Goal: Task Accomplishment & Management: Complete application form

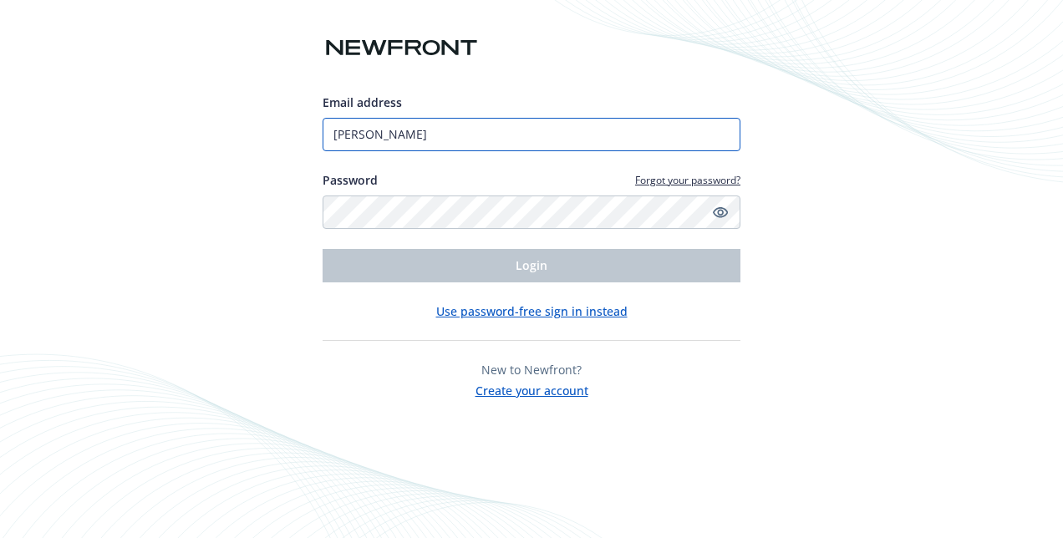
click at [431, 141] on input "Salgado" at bounding box center [531, 134] width 418 height 33
click at [426, 139] on input "Salgado" at bounding box center [531, 134] width 418 height 33
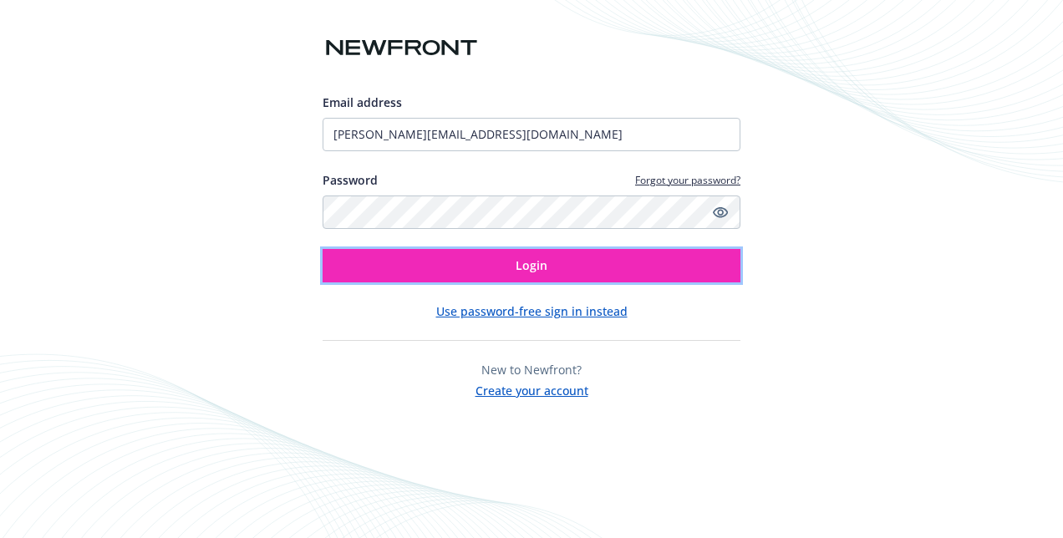
click at [500, 274] on button "Login" at bounding box center [531, 265] width 418 height 33
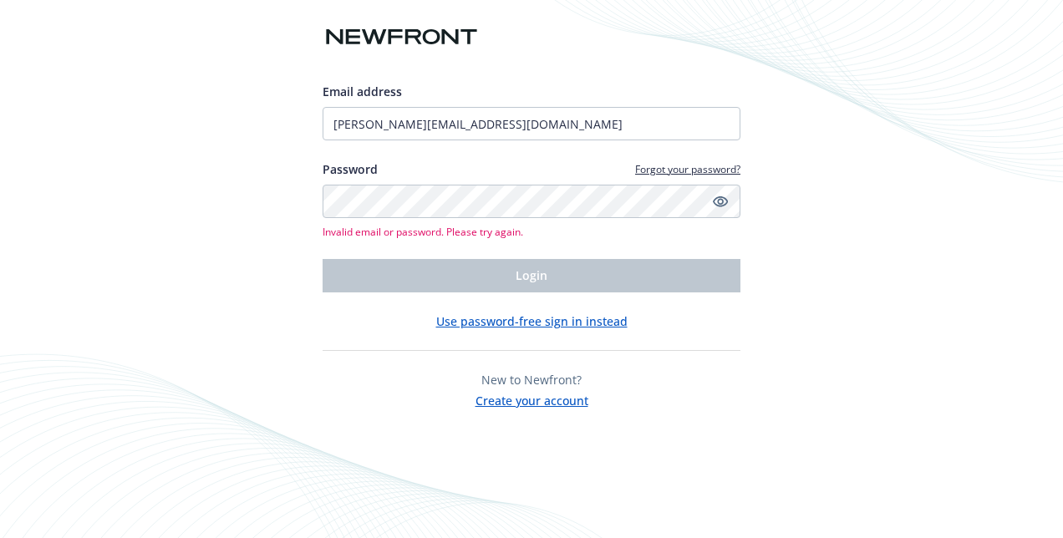
click at [728, 206] on link "Show password" at bounding box center [720, 201] width 20 height 20
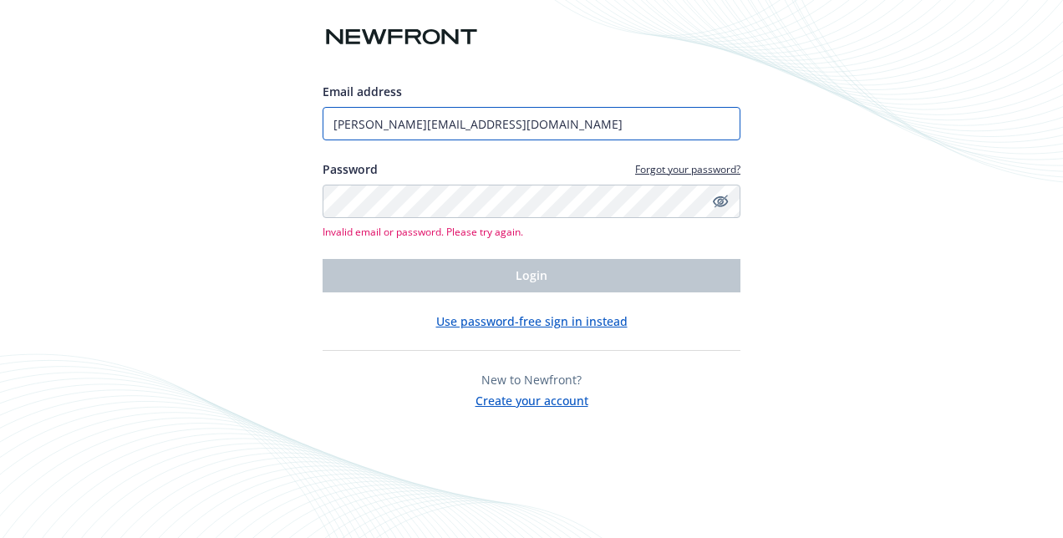
click at [565, 127] on input "jessica.saglado@riospartners.com" at bounding box center [531, 123] width 418 height 33
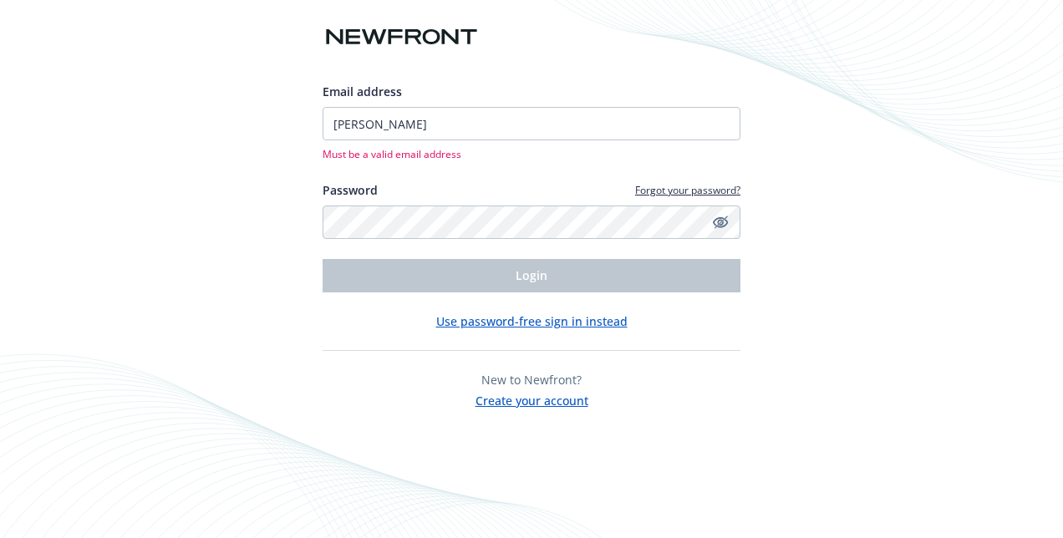
drag, startPoint x: 459, startPoint y: 125, endPoint x: 279, endPoint y: 135, distance: 179.9
click at [279, 135] on div "Email address Salgado Must be a valid email address Password Forgot your passwo…" at bounding box center [531, 269] width 1063 height 538
type input "jessica.saglado@riospartners.com"
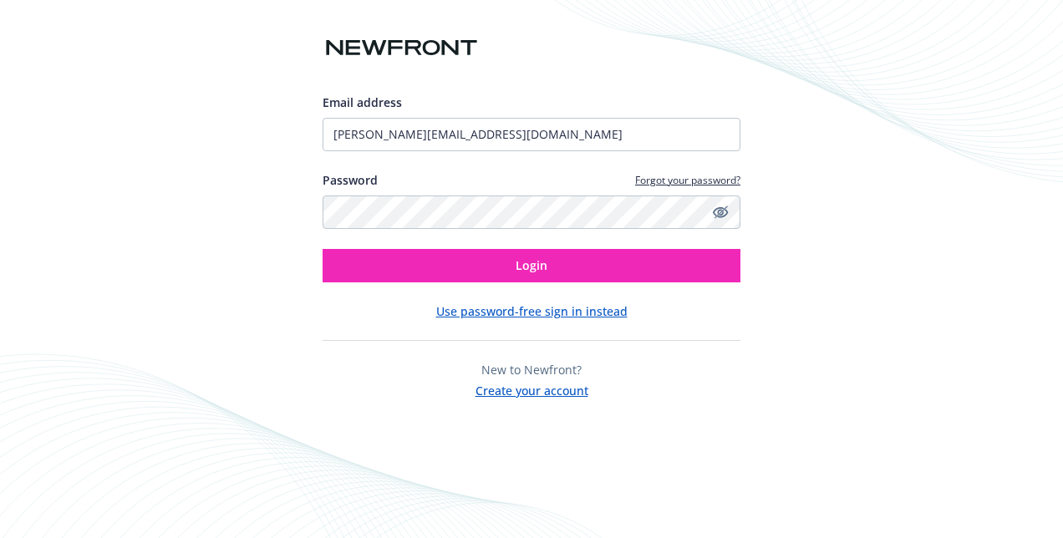
click at [593, 286] on div "Email address jessica.saglado@riospartners.com Password Forgot your password? L…" at bounding box center [531, 247] width 418 height 306
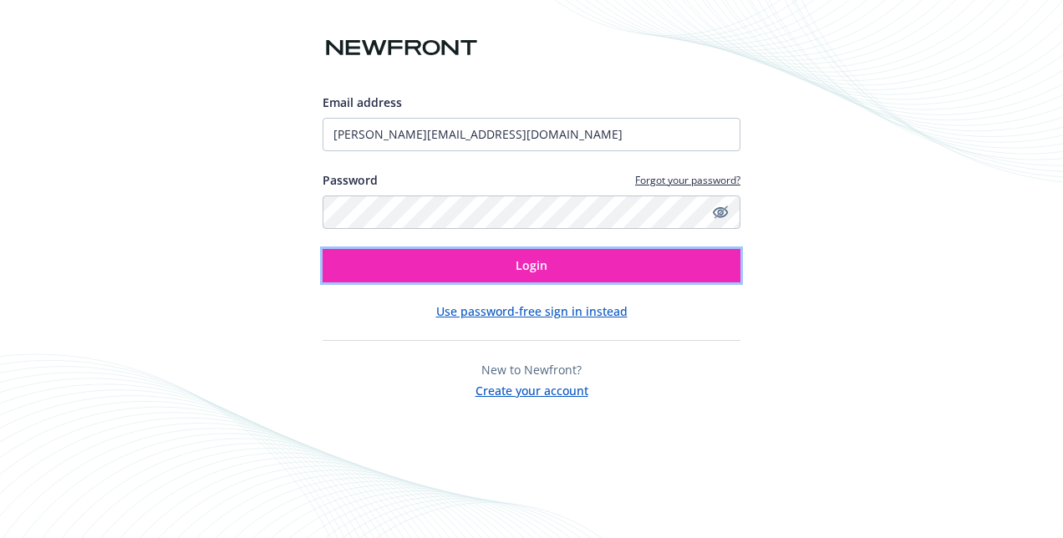
click at [591, 277] on button "Login" at bounding box center [531, 265] width 418 height 33
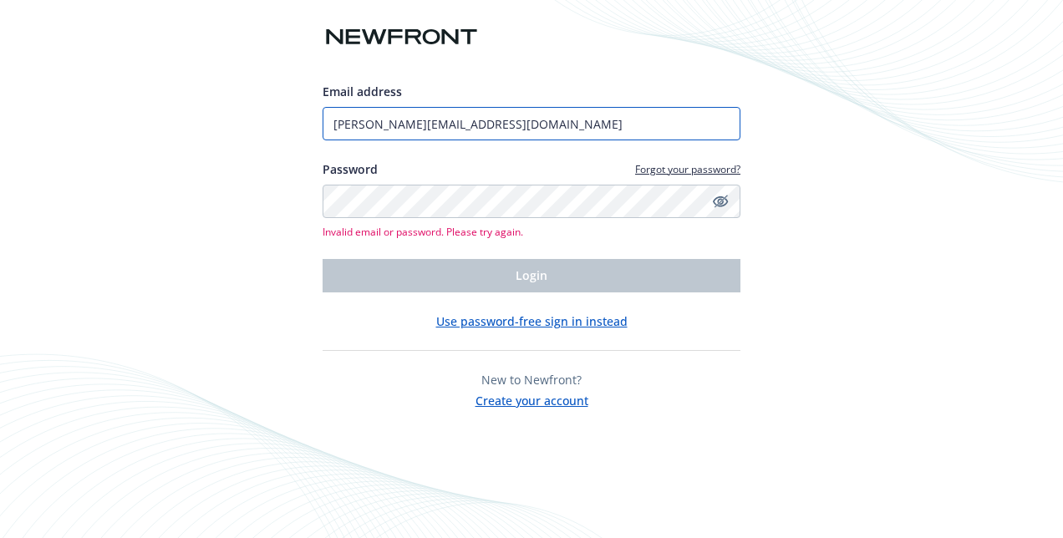
click at [545, 128] on input "jessica.saglado@riospartners.com" at bounding box center [531, 123] width 418 height 33
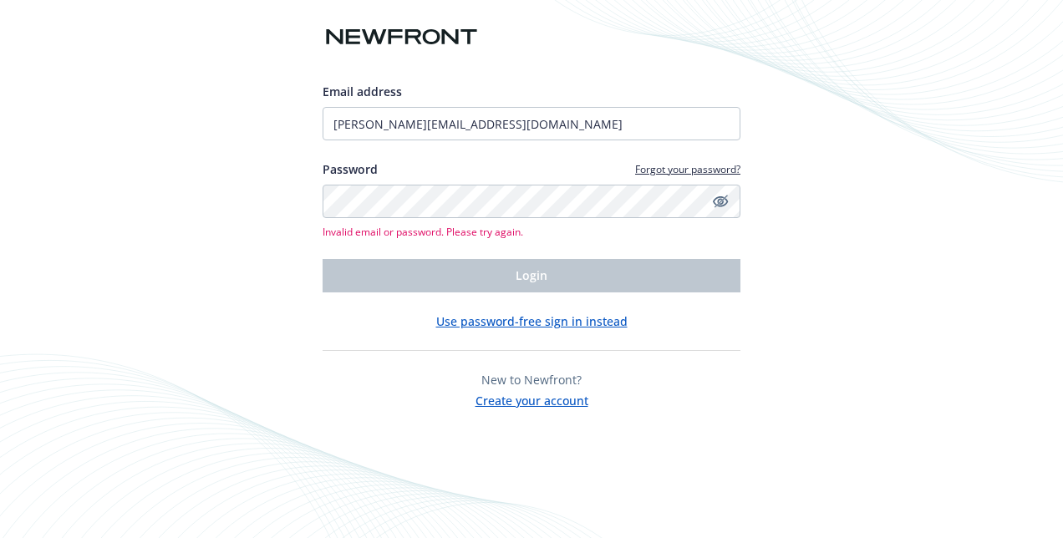
click at [678, 167] on link "Forgot your password?" at bounding box center [687, 169] width 105 height 14
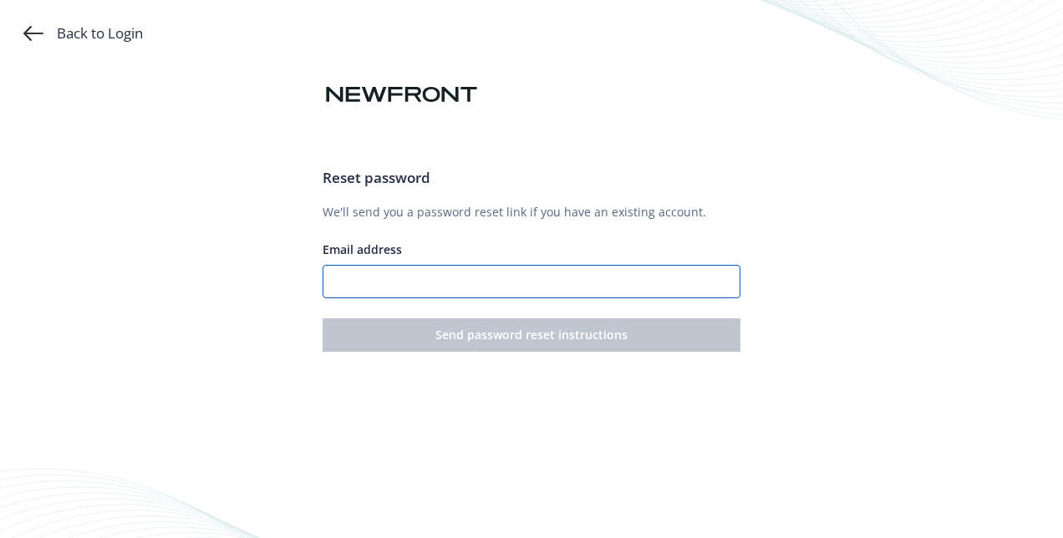
click at [456, 284] on input "Email address" at bounding box center [531, 281] width 418 height 33
type input "jessica.saglado@riospartners.com"
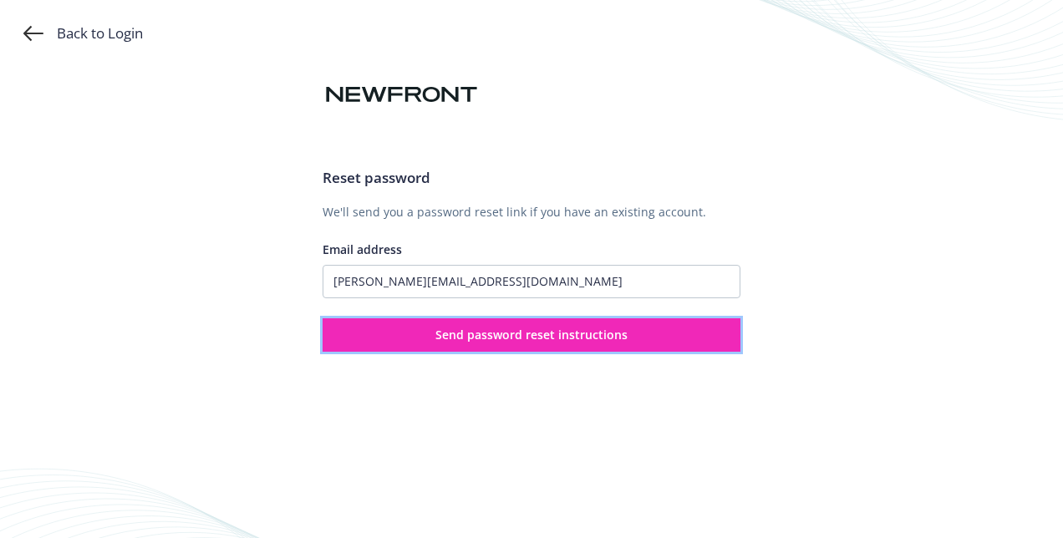
click at [461, 343] on button "Send password reset instructions" at bounding box center [531, 334] width 418 height 33
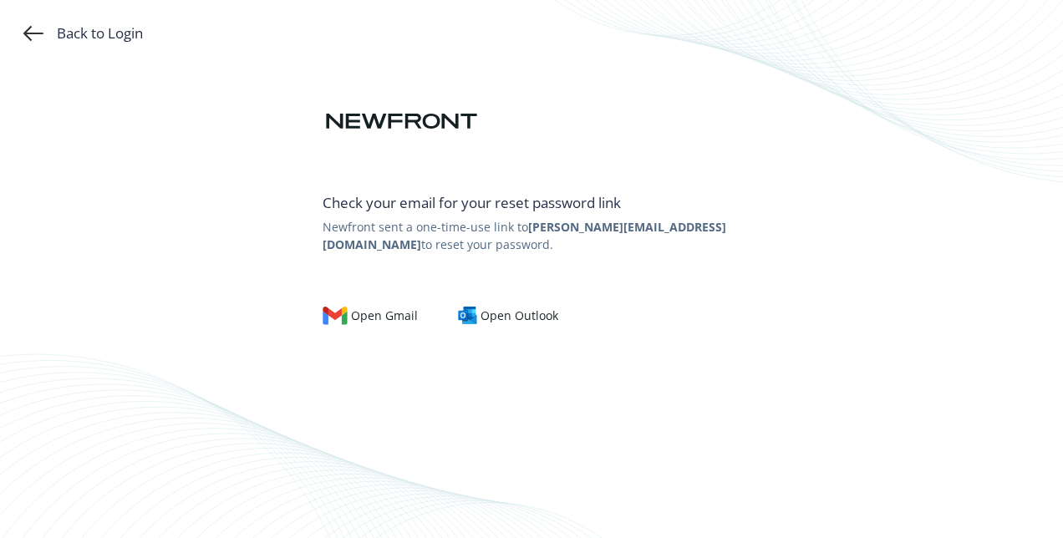
click at [120, 28] on div "Back to Login" at bounding box center [82, 33] width 119 height 20
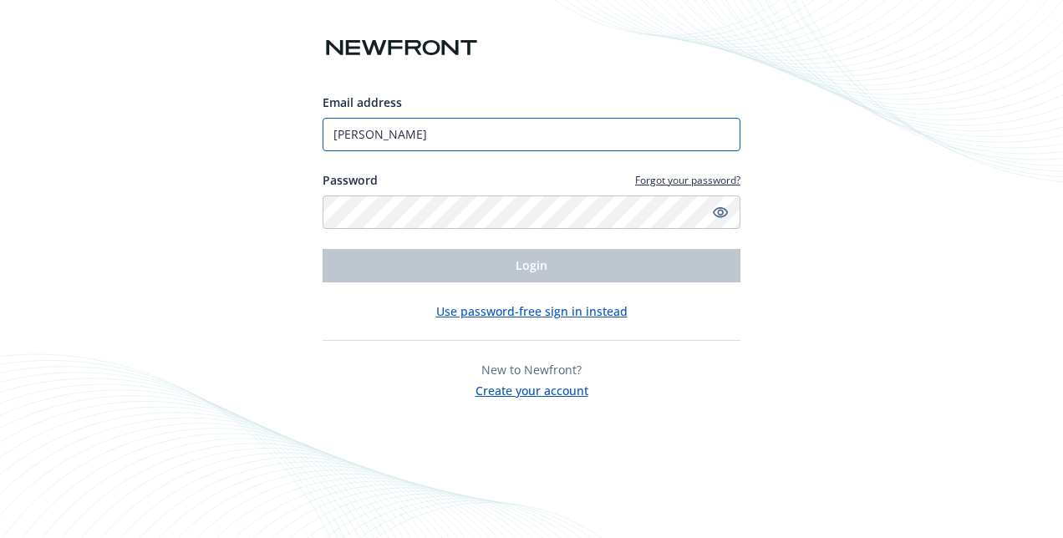
click at [501, 131] on input "[PERSON_NAME]" at bounding box center [531, 134] width 418 height 33
drag, startPoint x: 396, startPoint y: 134, endPoint x: 301, endPoint y: 122, distance: 96.0
click at [293, 134] on div "Email address Salgado Password Forgot your password? Login Use password-free si…" at bounding box center [531, 269] width 1063 height 538
type input "jessica.salgado@riospartners.com"
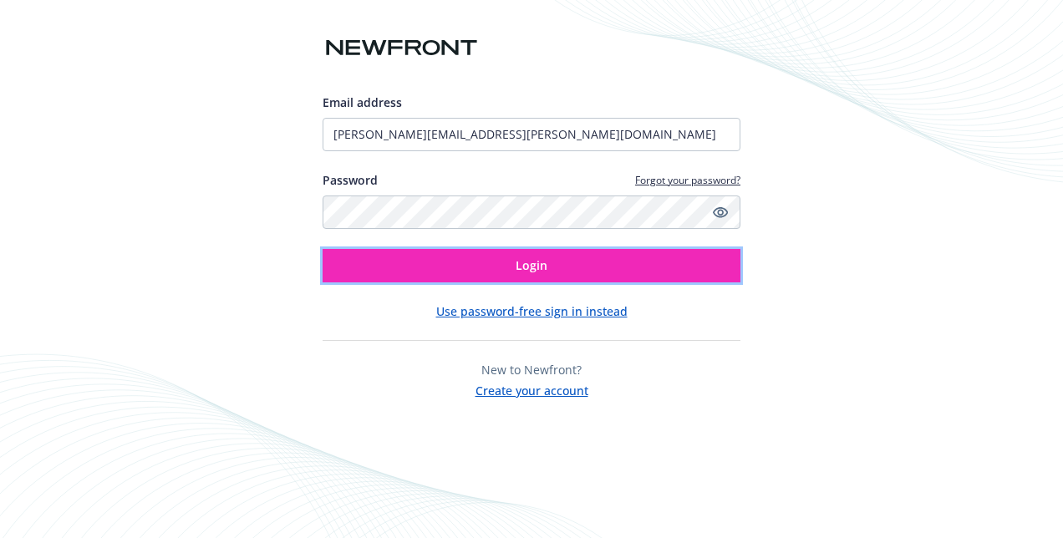
click at [516, 266] on span "Login" at bounding box center [531, 265] width 32 height 16
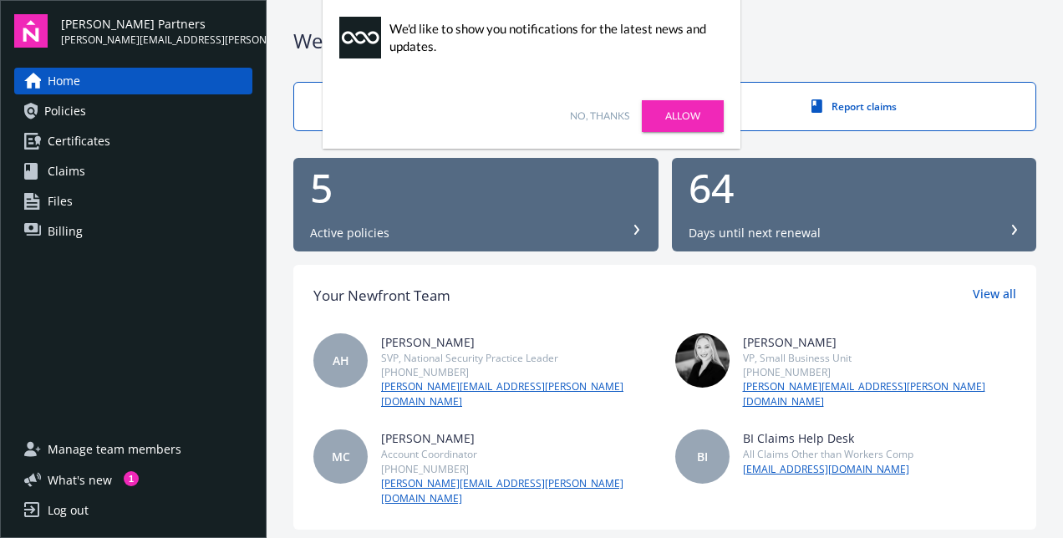
click at [117, 132] on link "Certificates" at bounding box center [133, 141] width 238 height 27
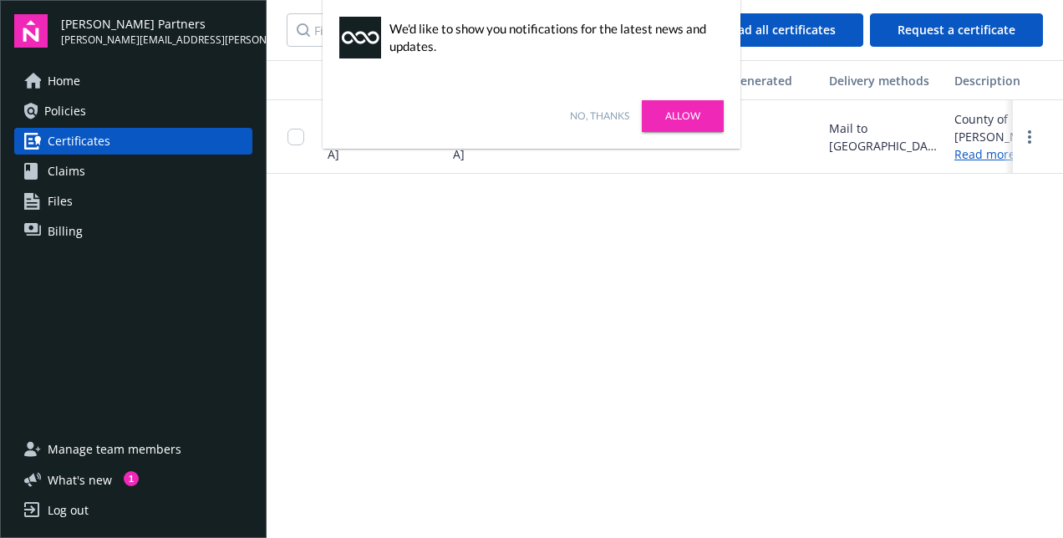
click at [608, 115] on link "No, thanks" at bounding box center [599, 116] width 59 height 15
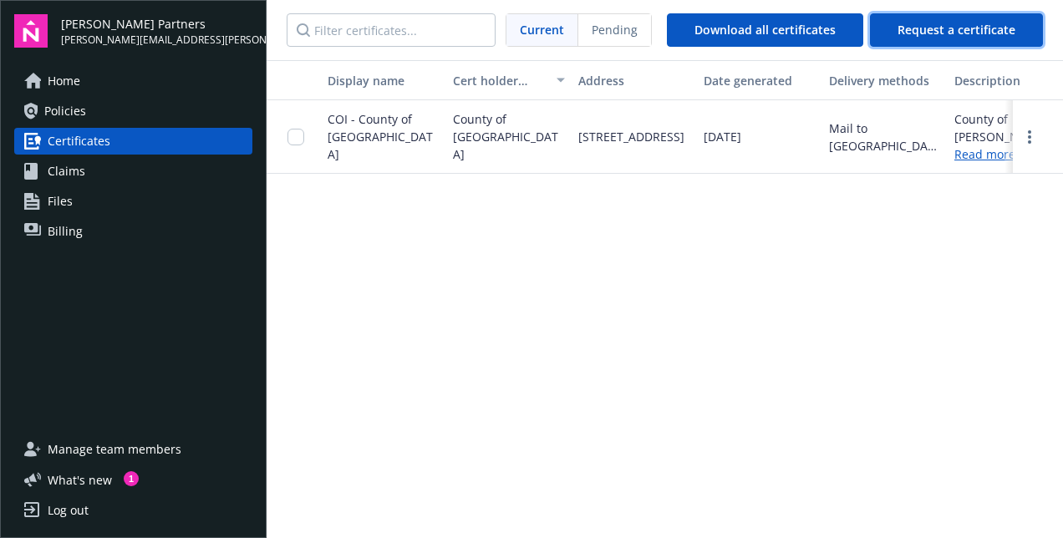
click at [957, 33] on span "Request a certificate" at bounding box center [956, 30] width 118 height 16
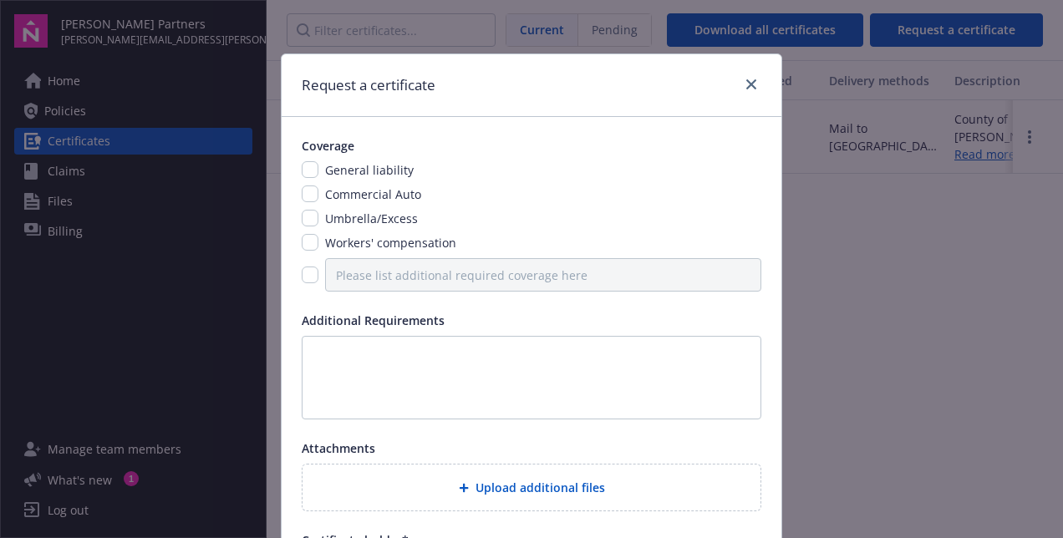
click at [358, 168] on span "General liability" at bounding box center [369, 170] width 89 height 16
click at [302, 166] on input "checkbox" at bounding box center [310, 169] width 17 height 17
checkbox input "true"
click at [302, 275] on input "checkbox" at bounding box center [310, 274] width 17 height 17
checkbox input "true"
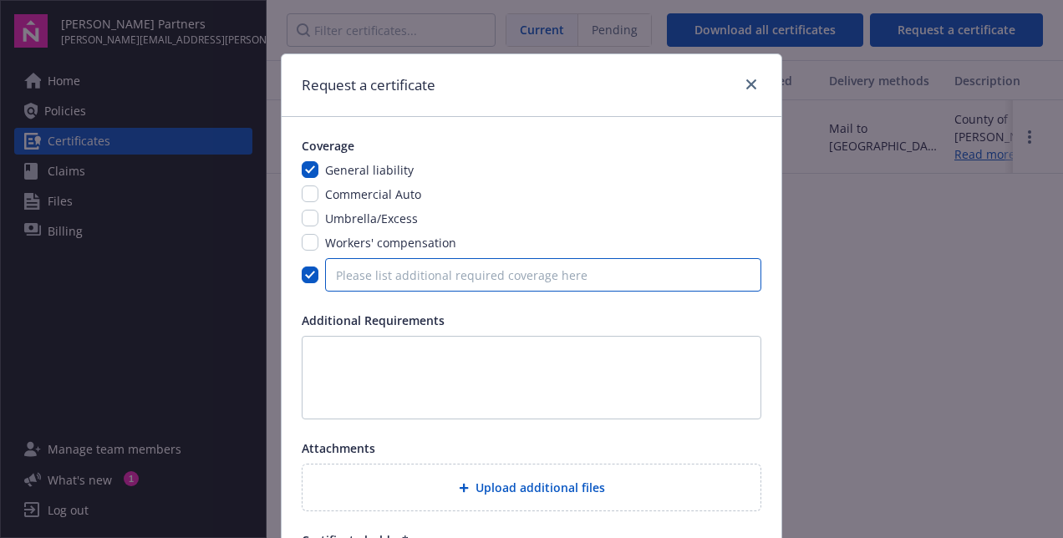
click at [403, 274] on input "Please list additional required coverage here" at bounding box center [543, 274] width 436 height 33
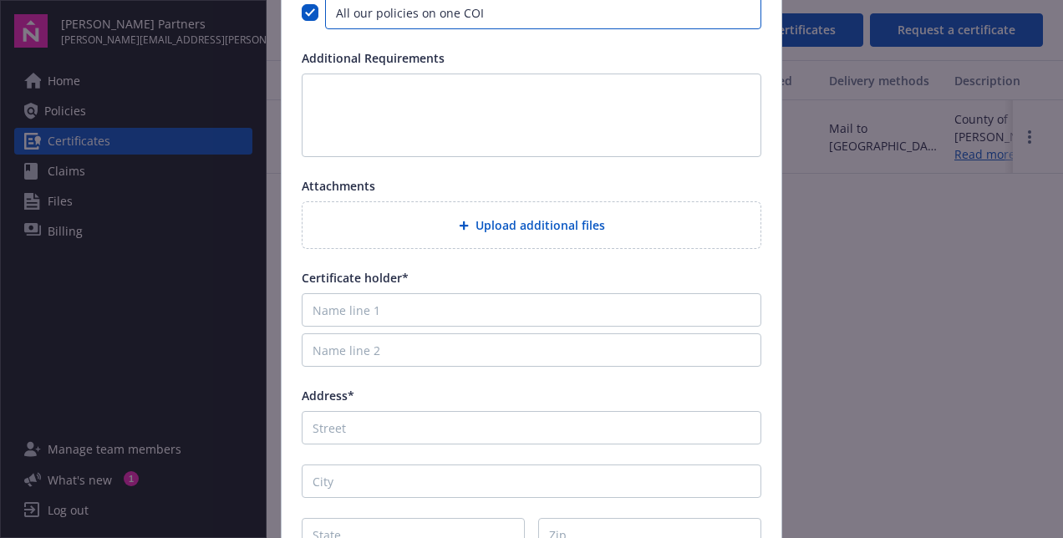
scroll to position [334, 0]
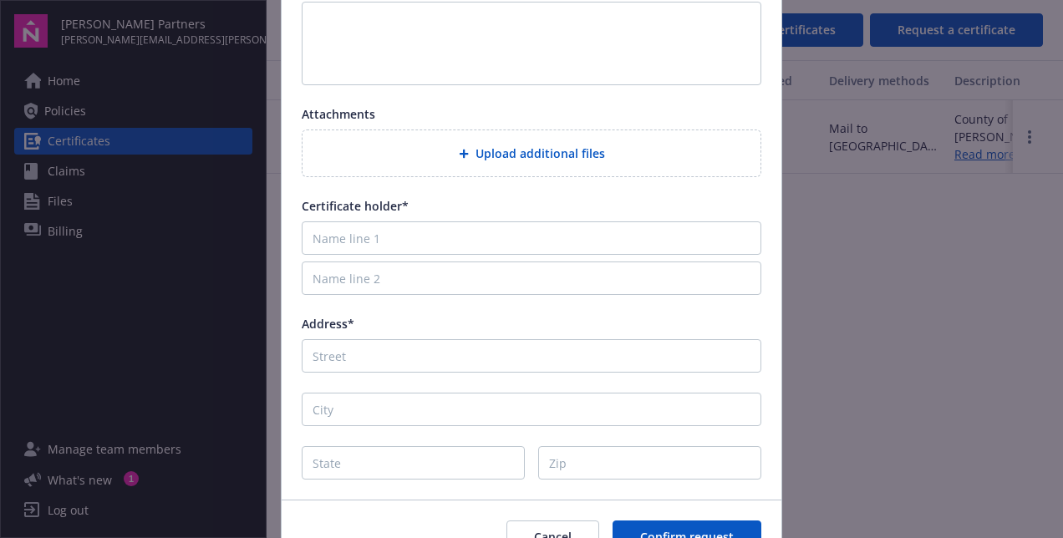
type input "All our policies on one COI"
click at [431, 234] on input "Name line 1" at bounding box center [531, 237] width 459 height 33
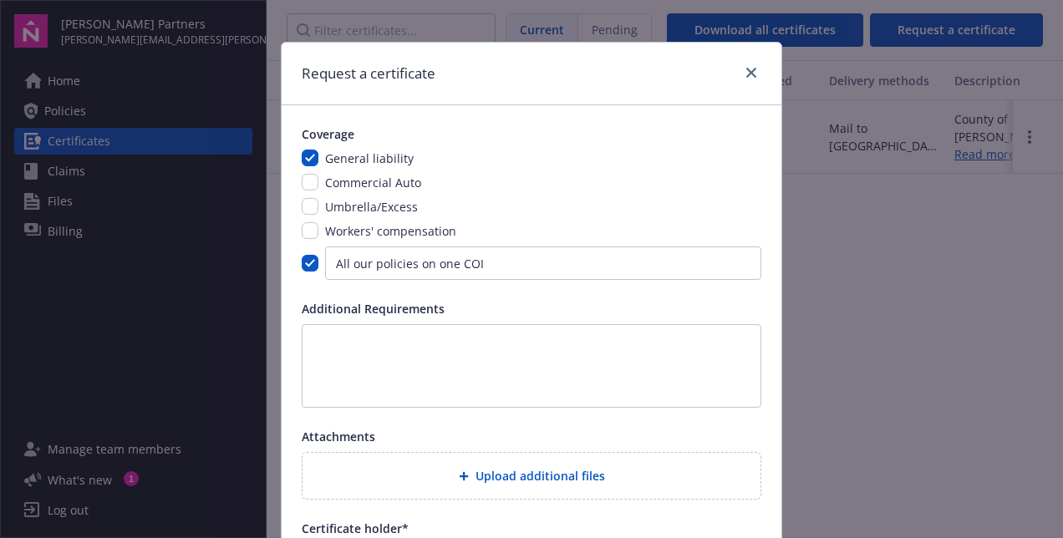
scroll to position [5, 0]
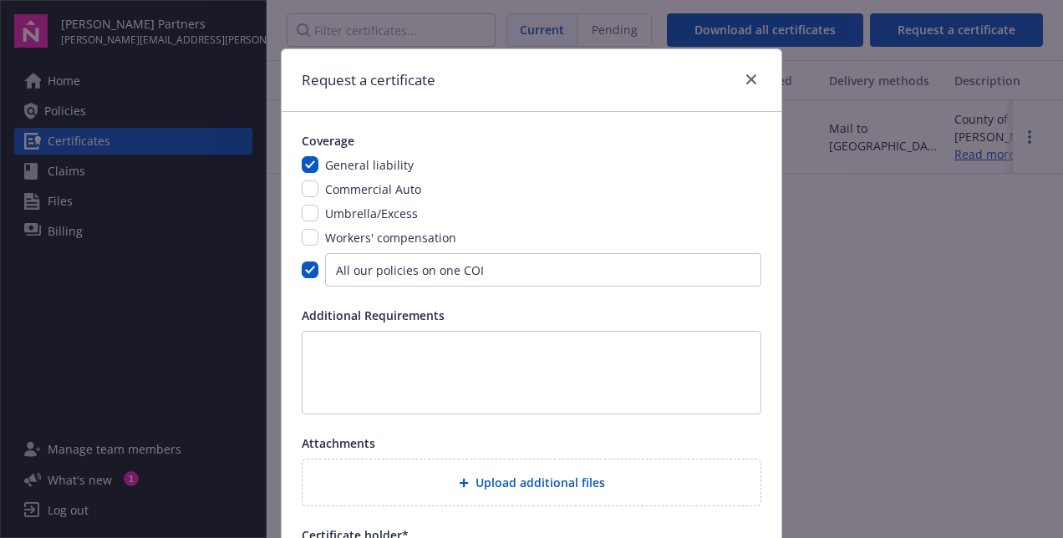
type input "[PERSON_NAME] Partners"
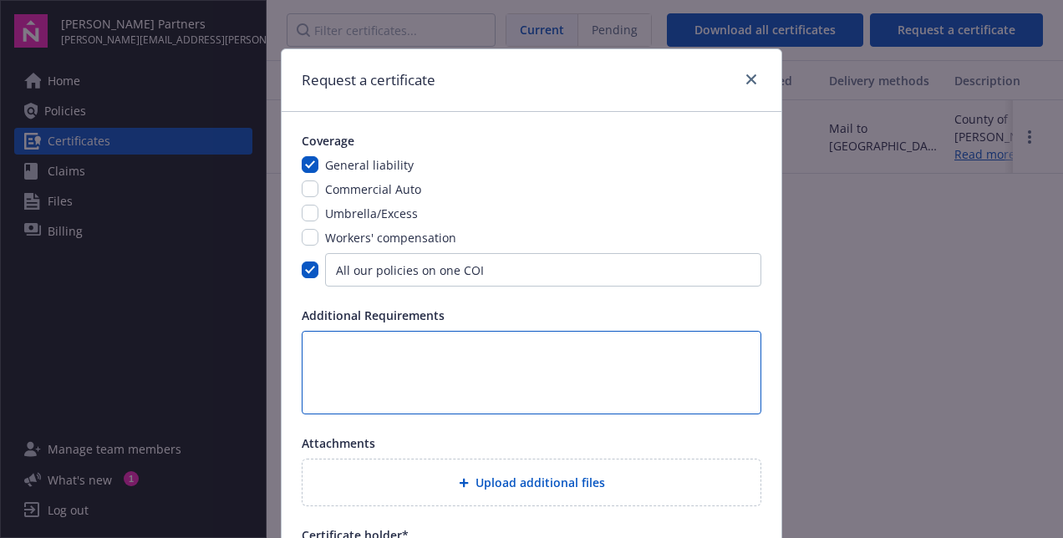
click at [423, 345] on textarea at bounding box center [531, 373] width 459 height 84
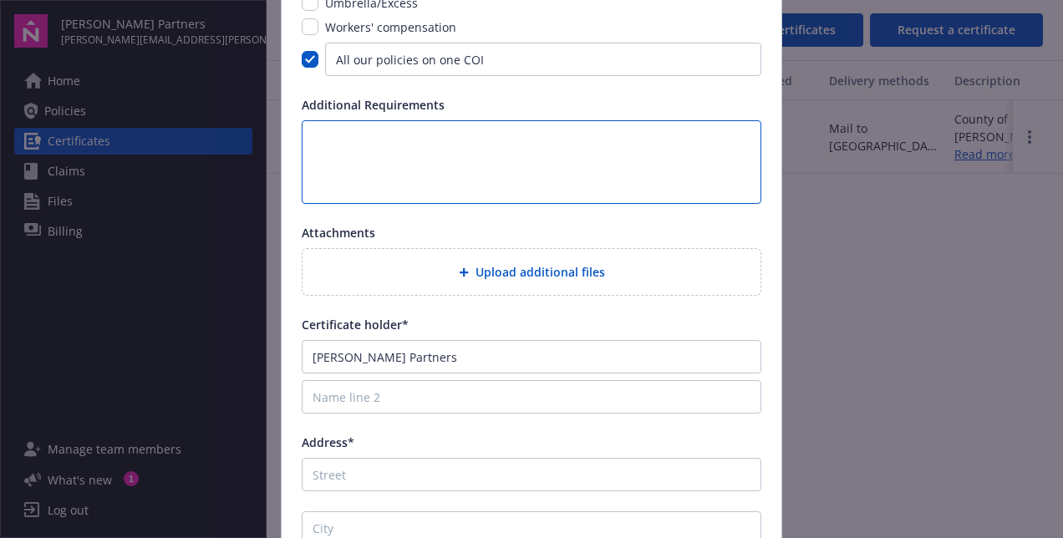
scroll to position [339, 0]
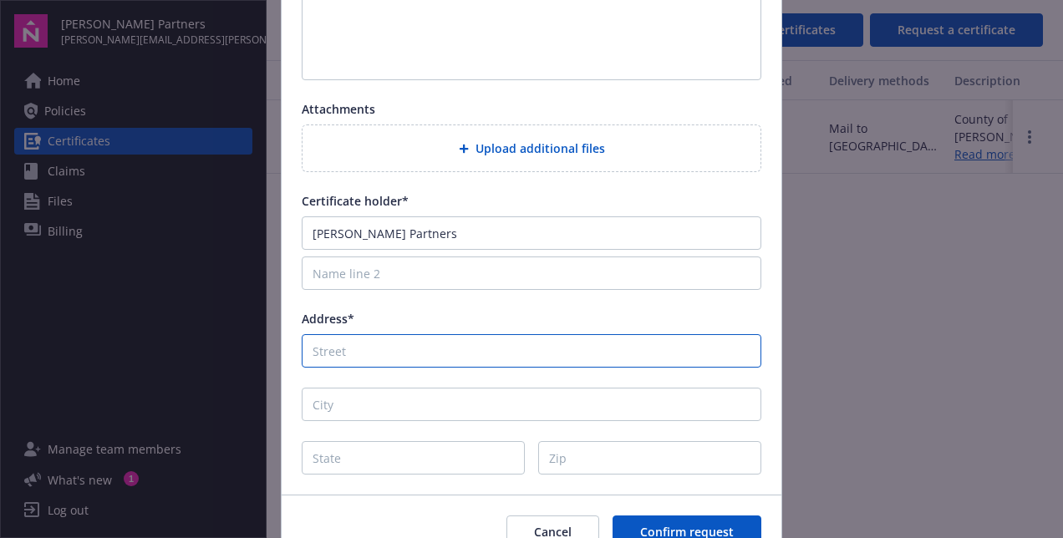
click at [403, 337] on input "Address*" at bounding box center [531, 350] width 459 height 33
type input "[STREET_ADDRESS]"
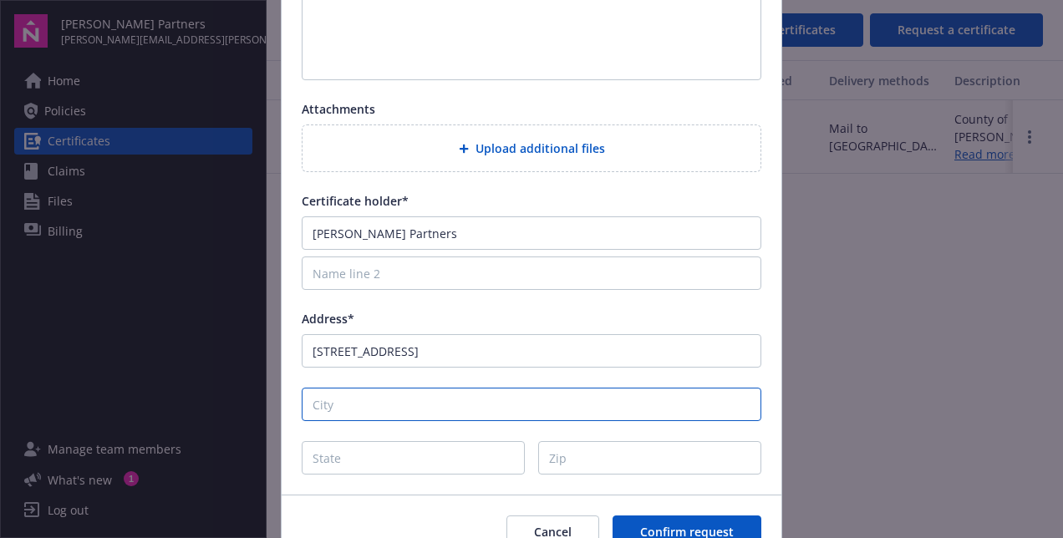
type input "W"
type input "[GEOGRAPHIC_DATA]"
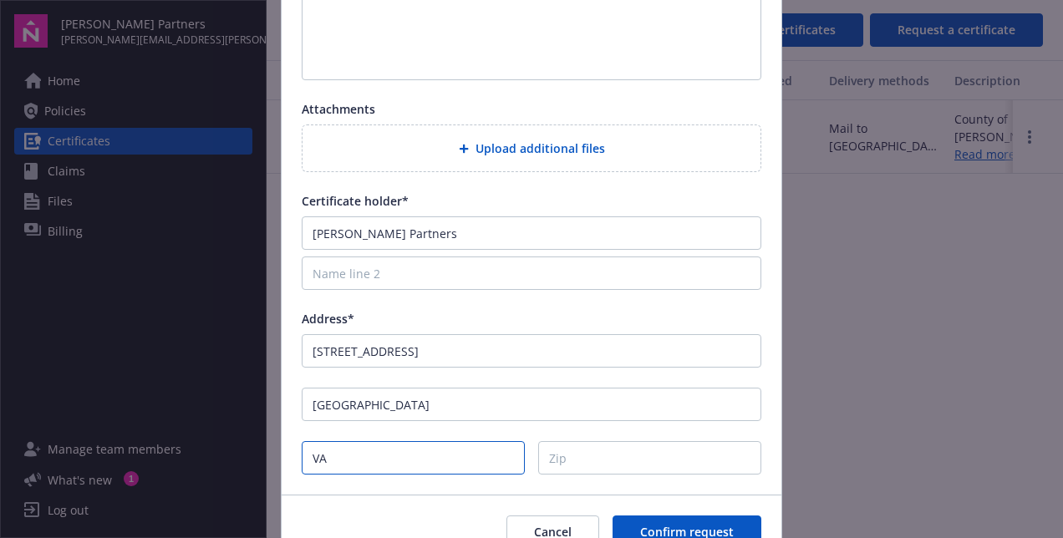
type input "VA"
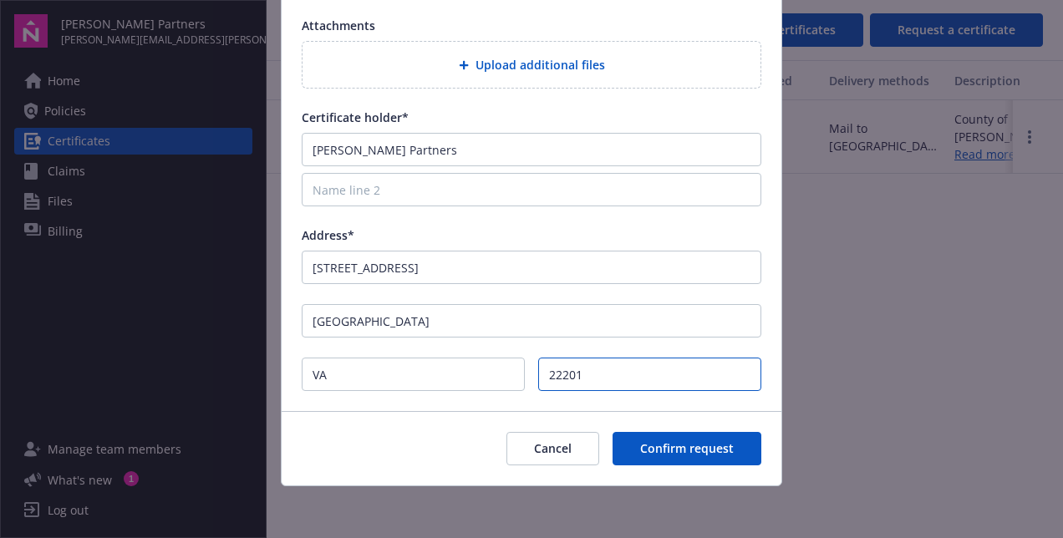
type input "22201"
click at [423, 411] on div "Cancel Confirm request" at bounding box center [532, 448] width 500 height 74
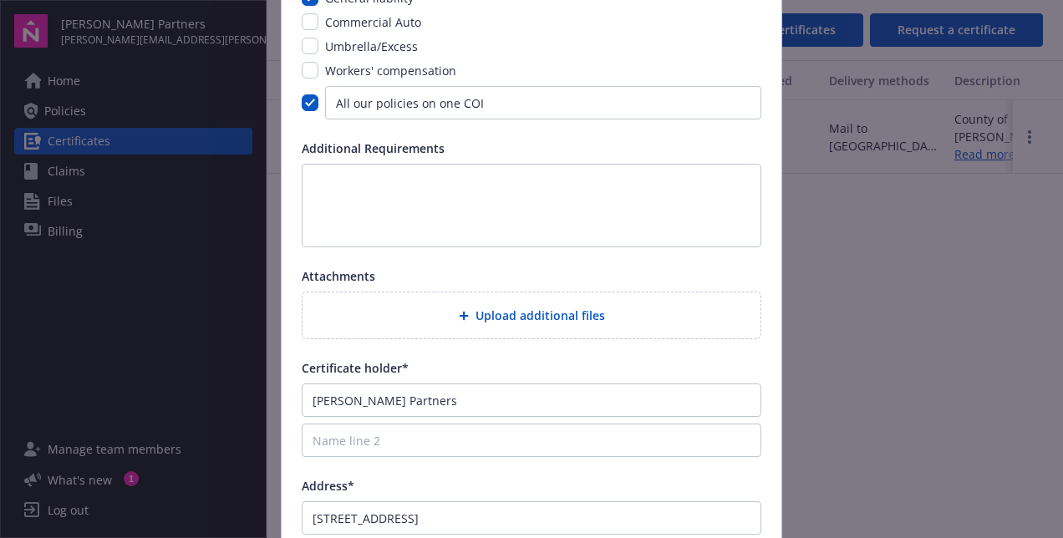
scroll to position [5, 0]
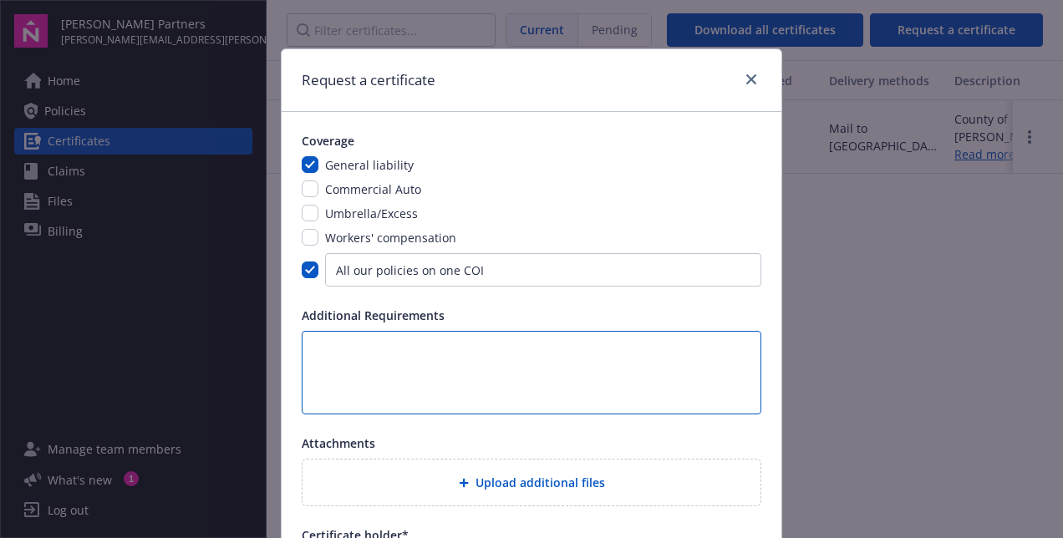
click at [433, 358] on textarea at bounding box center [531, 373] width 459 height 84
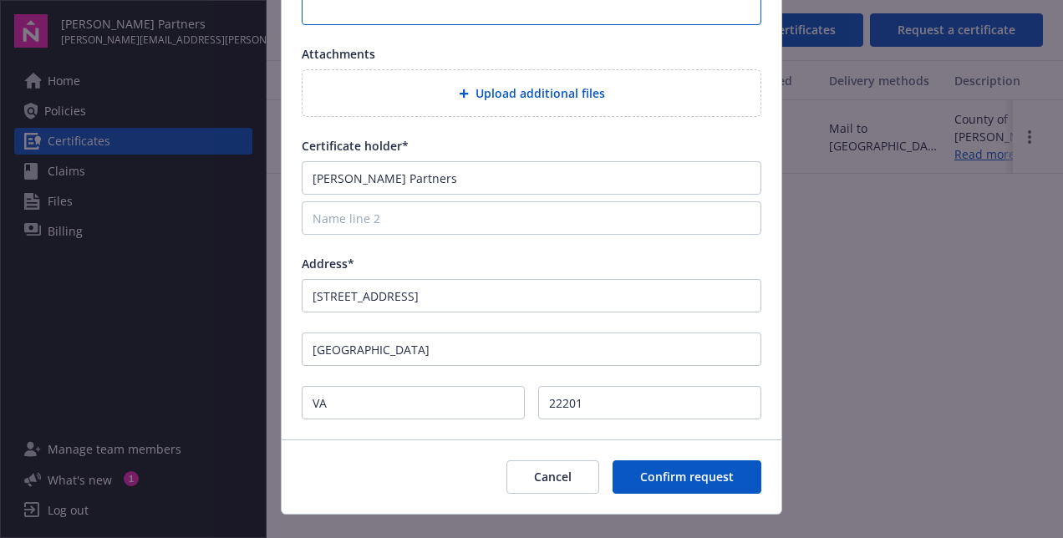
scroll to position [423, 0]
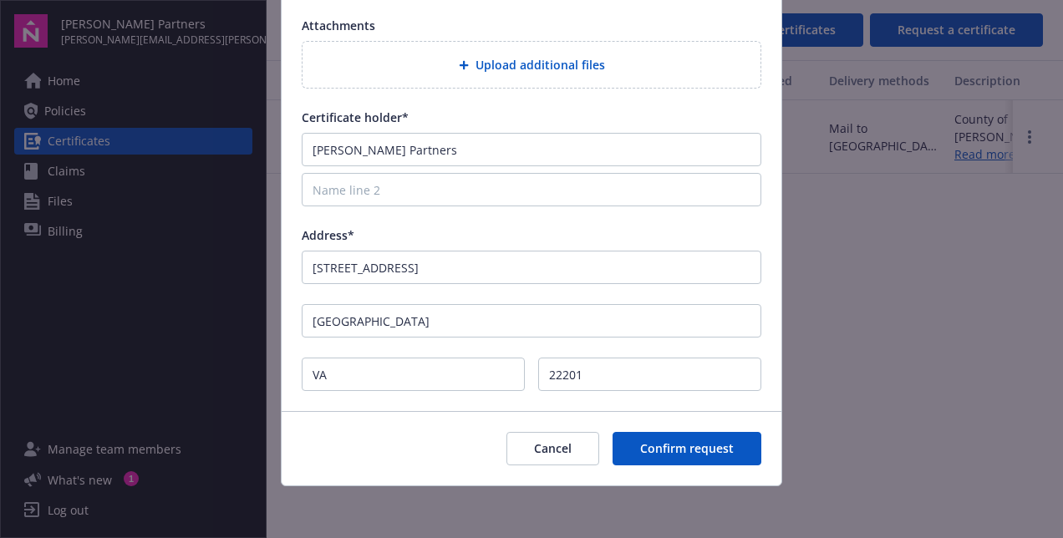
type textarea "just need a general COI with no additional certificate holder other than us. Th…"
click at [668, 448] on span "Confirm request" at bounding box center [687, 448] width 94 height 16
